Goal: Navigation & Orientation: Go to known website

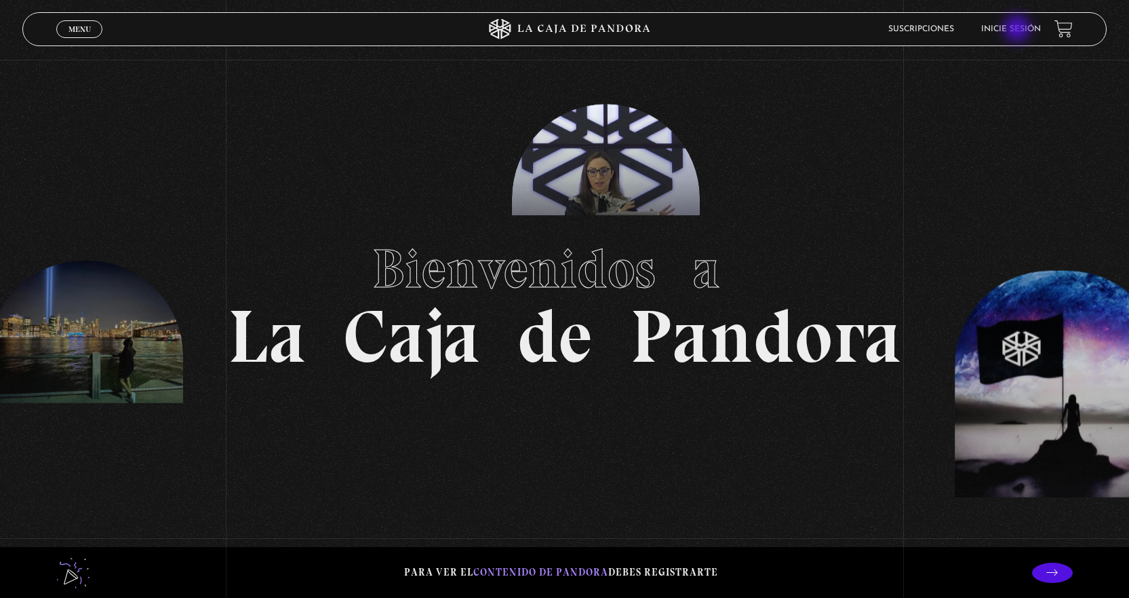
click at [1019, 30] on link "Inicie sesión" at bounding box center [1011, 29] width 60 height 8
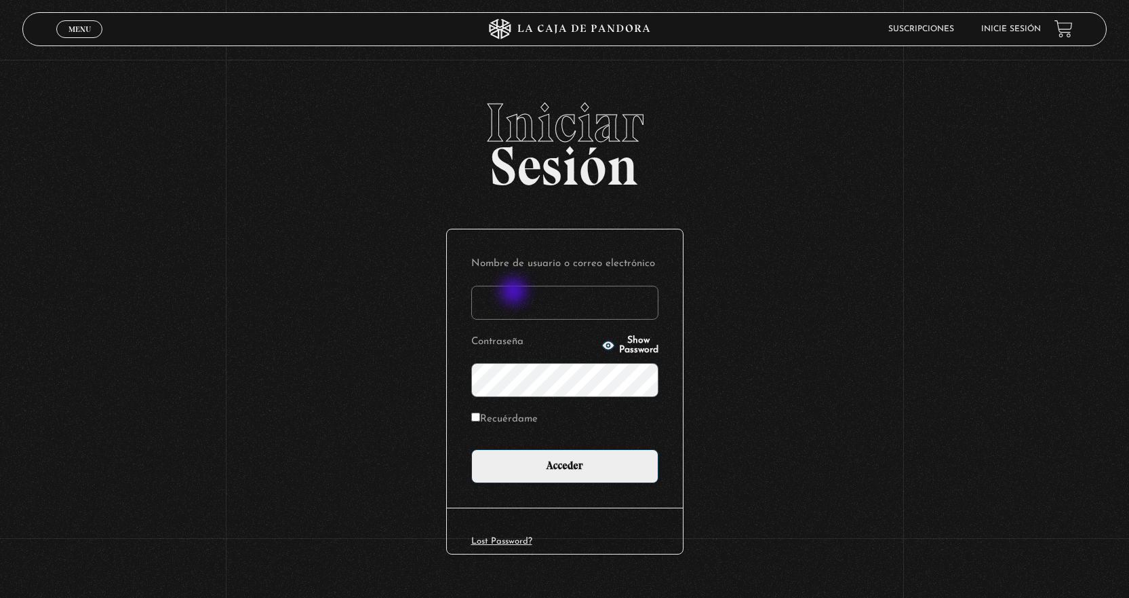
click at [515, 292] on input "Nombre de usuario o correo electrónico" at bounding box center [564, 303] width 187 height 34
type input "[EMAIL_ADDRESS][DOMAIN_NAME]"
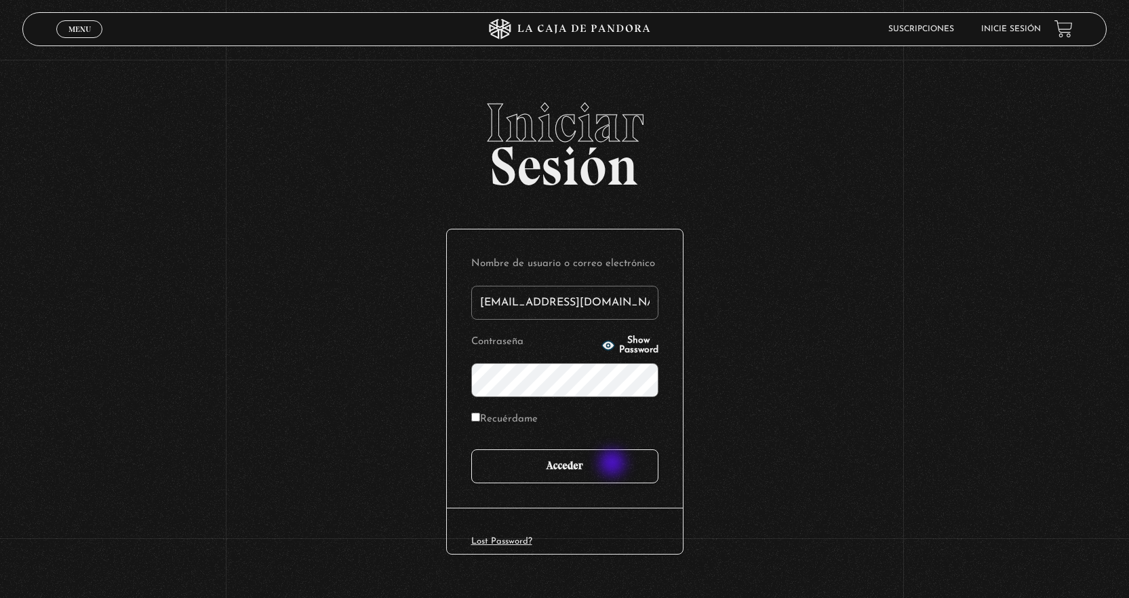
click at [614, 464] on input "Acceder" at bounding box center [564, 466] width 187 height 34
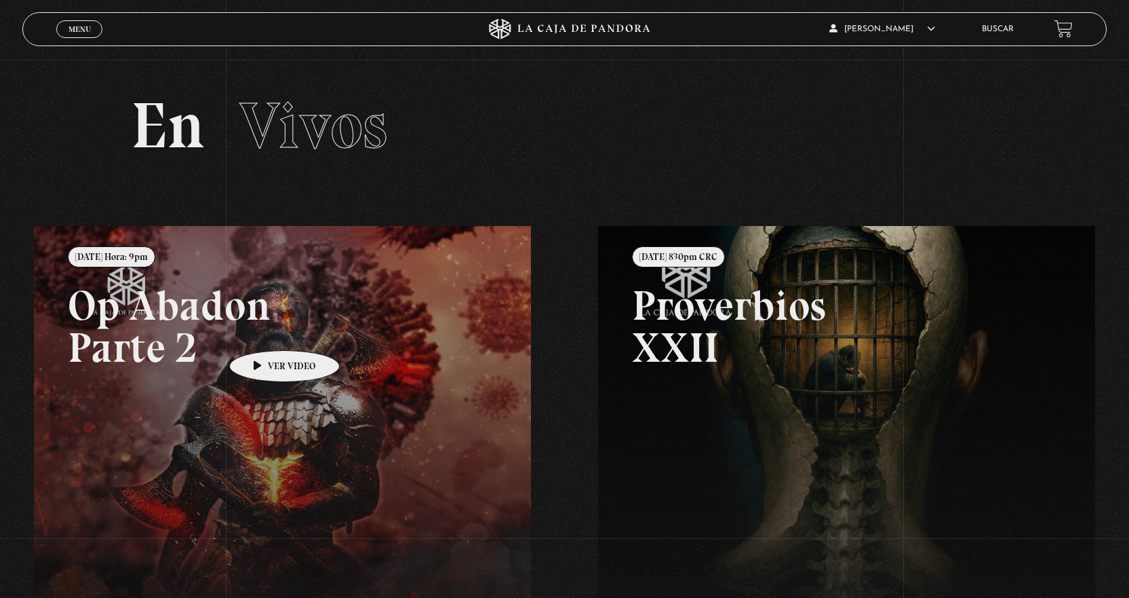
scroll to position [68, 0]
